Goal: Task Accomplishment & Management: Manage account settings

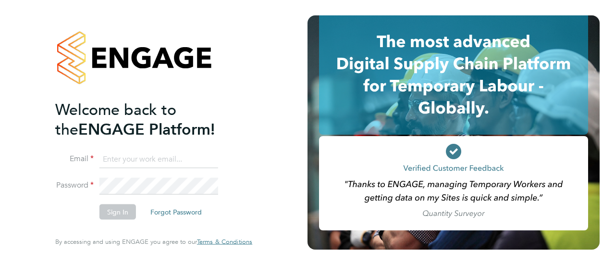
click at [158, 160] on input at bounding box center [158, 158] width 119 height 17
type input "seddon@psrsolutions.co.uk"
click at [108, 214] on button "Sign In" at bounding box center [117, 211] width 36 height 15
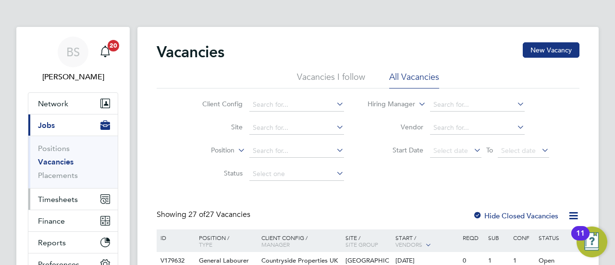
click at [65, 194] on span "Timesheets" at bounding box center [58, 198] width 40 height 9
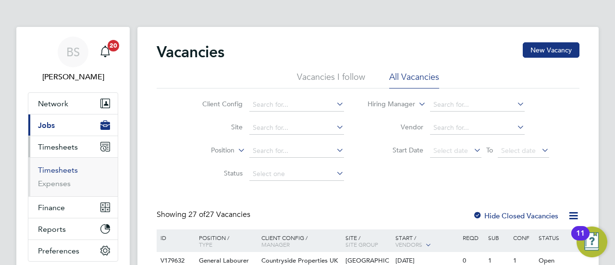
click at [67, 170] on link "Timesheets" at bounding box center [58, 169] width 40 height 9
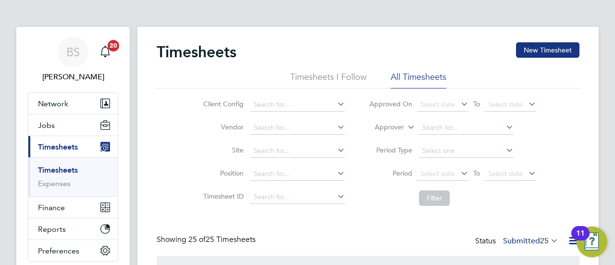
click at [527, 243] on label "Submitted 25" at bounding box center [530, 241] width 55 height 10
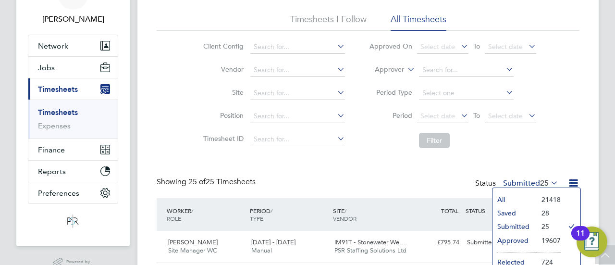
click at [517, 241] on li "Approved" at bounding box center [514, 239] width 44 height 13
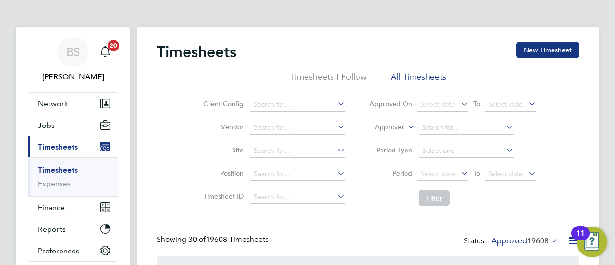
click at [398, 127] on label "Approver" at bounding box center [382, 127] width 43 height 10
click at [391, 137] on li "Worker" at bounding box center [380, 138] width 47 height 12
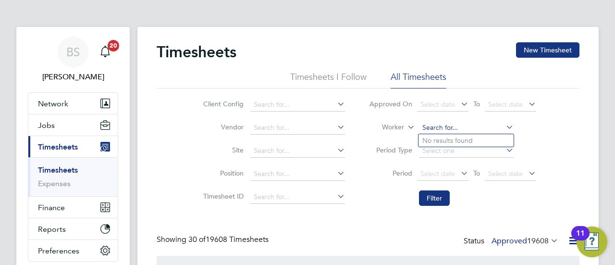
click at [446, 128] on input at bounding box center [466, 127] width 95 height 13
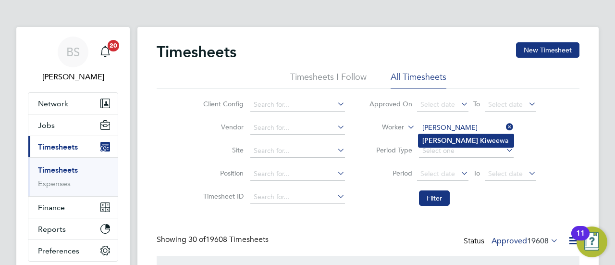
click at [480, 141] on b "Kiw" at bounding box center [486, 140] width 12 height 8
type input "[PERSON_NAME]"
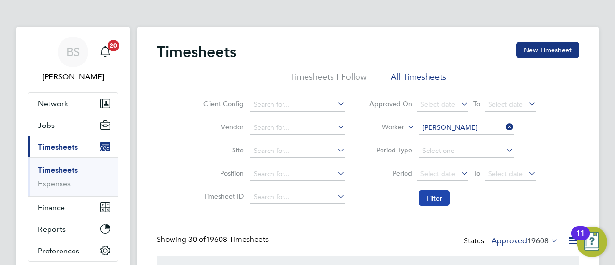
click at [429, 197] on button "Filter" at bounding box center [434, 197] width 31 height 15
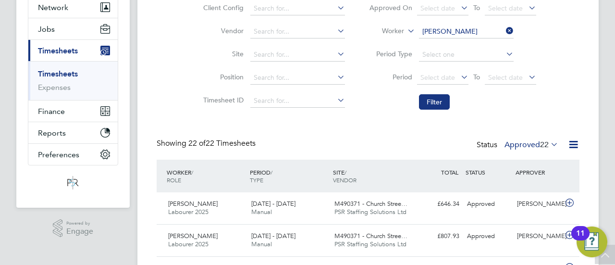
click at [504, 30] on icon at bounding box center [504, 30] width 0 height 13
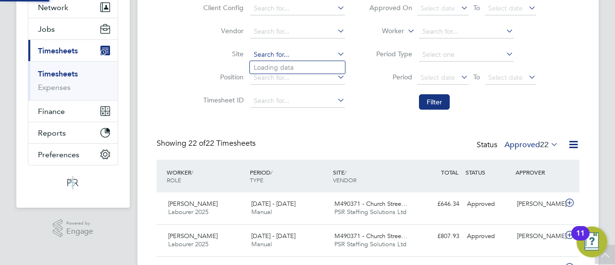
click at [267, 59] on input at bounding box center [297, 54] width 95 height 13
click at [301, 68] on li "[PERSON_NAME] worth / [PERSON_NAME] (JV) - [GEOGRAPHIC_DATA]" at bounding box center [365, 67] width 231 height 13
type input "Kenilworth / [PERSON_NAME] (JV) - [GEOGRAPHIC_DATA]"
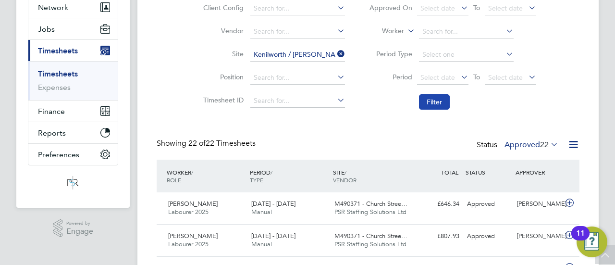
click at [430, 96] on button "Filter" at bounding box center [434, 101] width 31 height 15
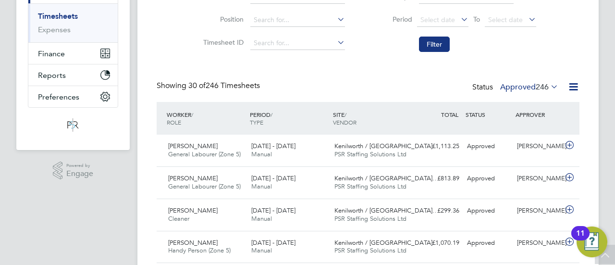
click at [534, 81] on div "Status Approved 246" at bounding box center [516, 87] width 88 height 13
click at [535, 82] on span "246" at bounding box center [541, 87] width 13 height 10
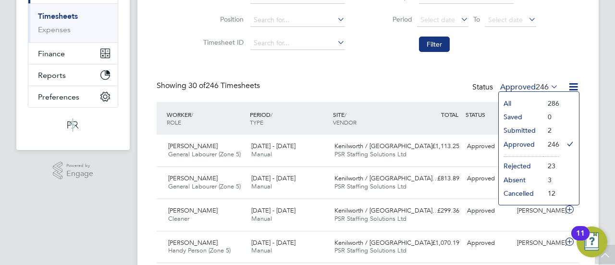
click at [526, 130] on li "Submitted" at bounding box center [520, 129] width 44 height 13
